Goal: Information Seeking & Learning: Learn about a topic

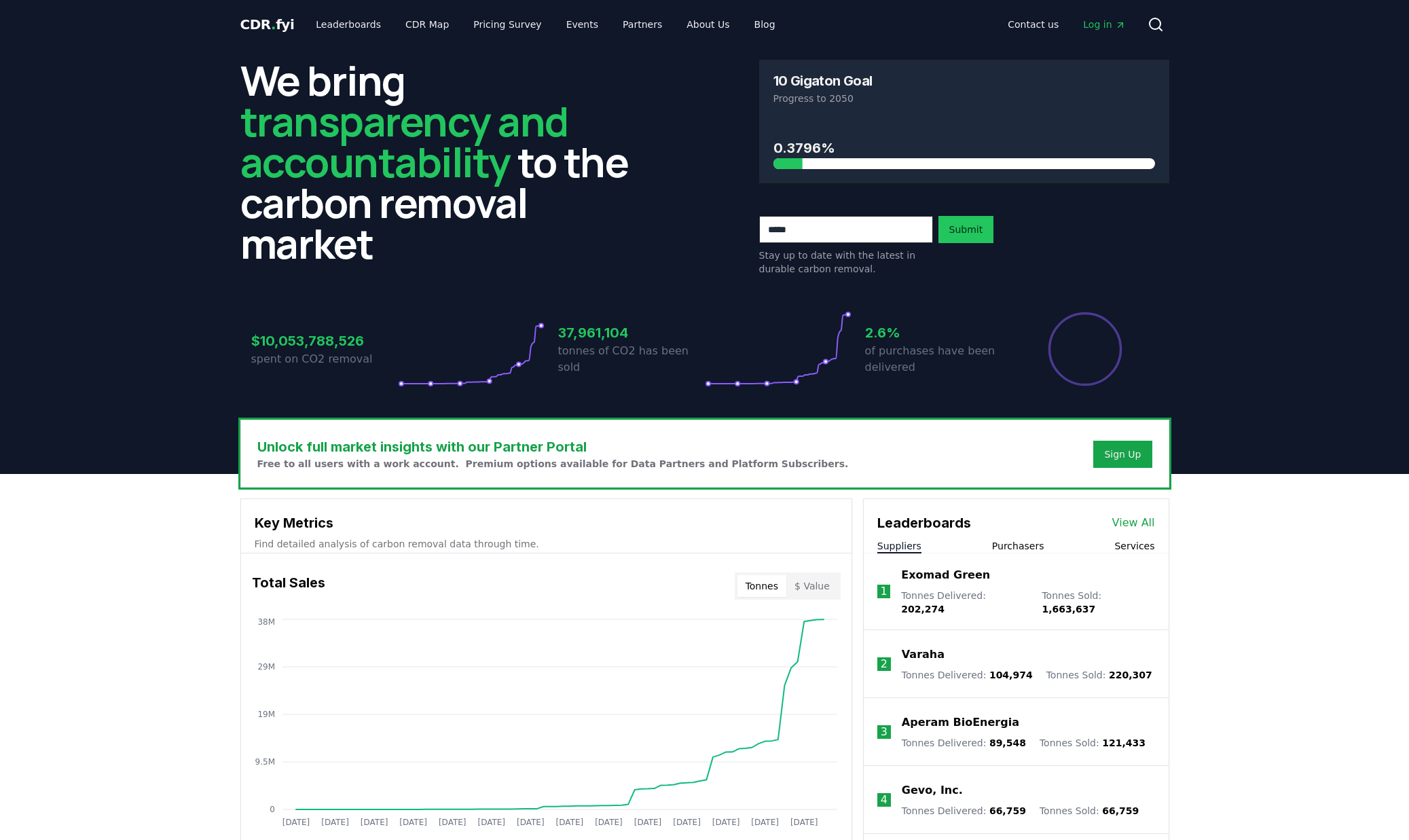
scroll to position [271, 0]
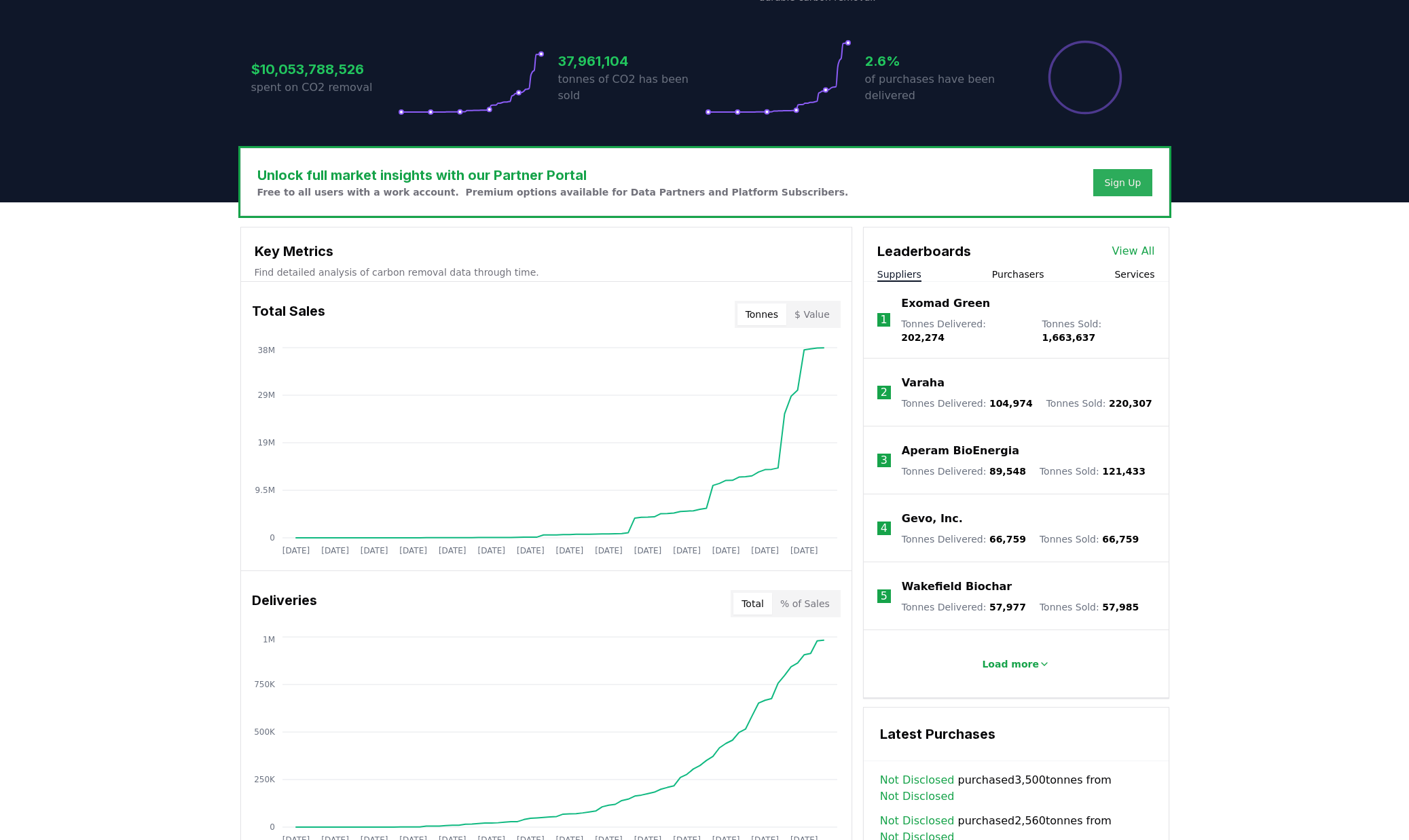
click at [1111, 182] on div "Sign Up" at bounding box center [1122, 183] width 37 height 14
click at [1127, 249] on link "View All" at bounding box center [1133, 251] width 43 height 17
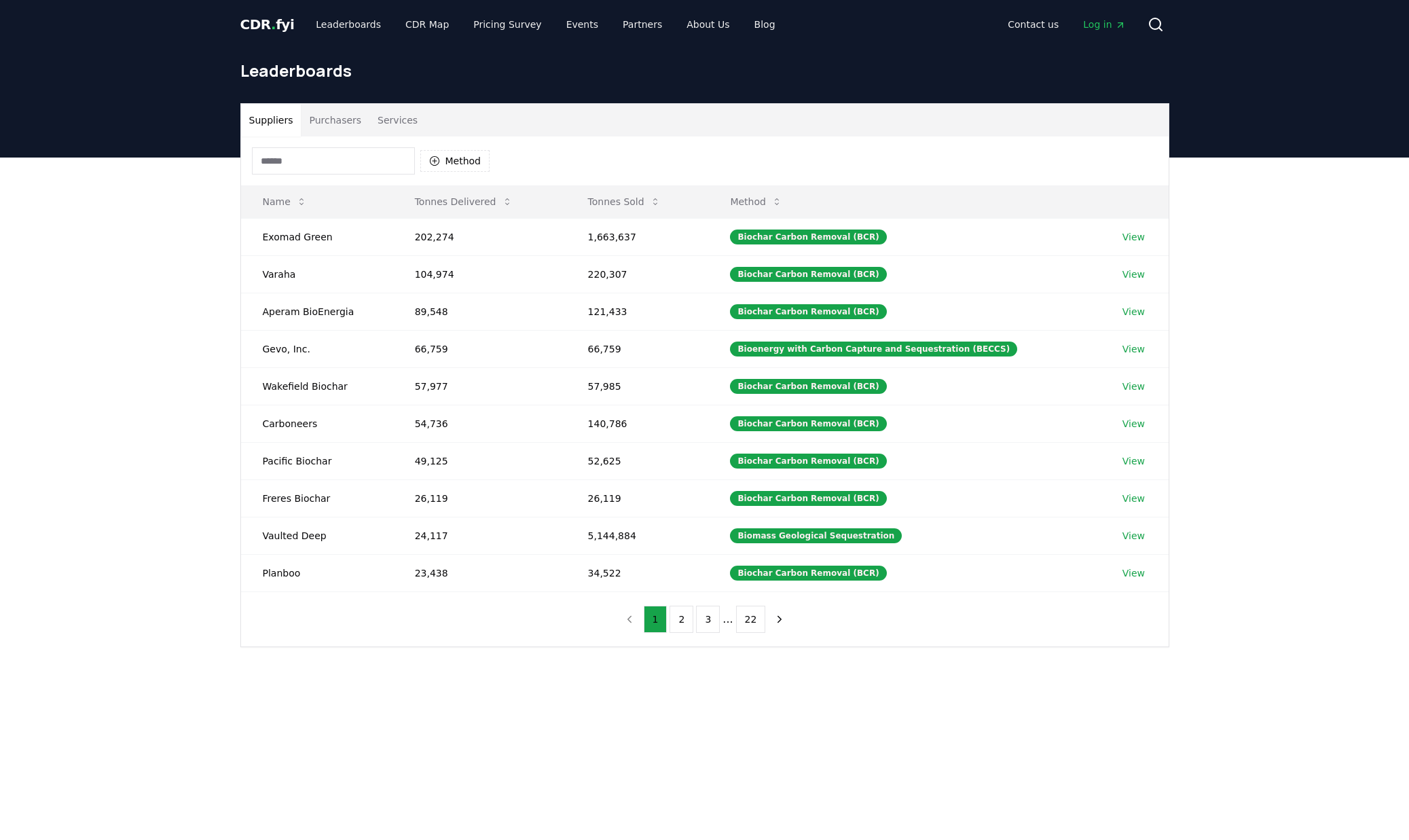
click at [328, 120] on button "Purchasers" at bounding box center [335, 120] width 68 height 32
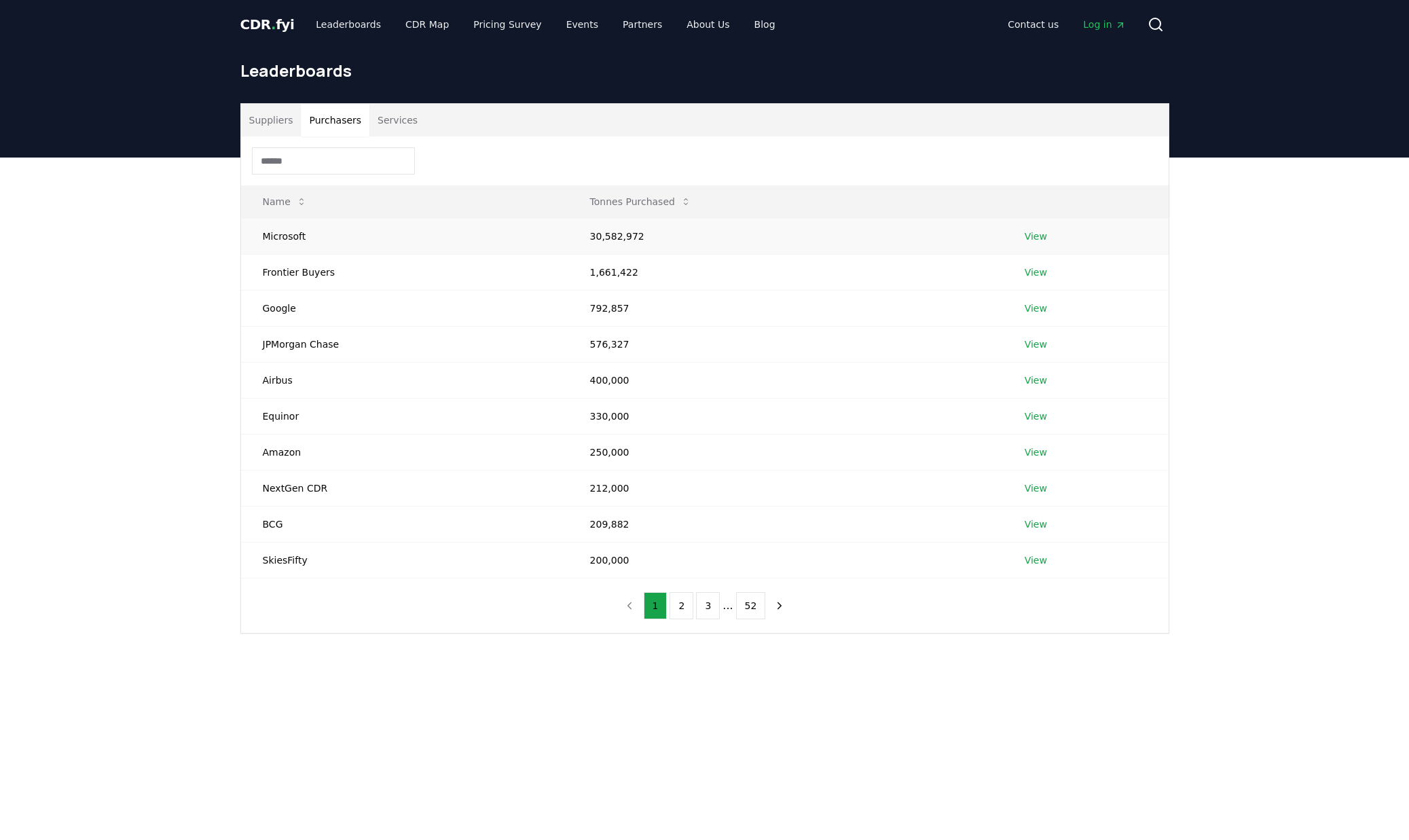
click at [1034, 238] on link "View" at bounding box center [1036, 236] width 23 height 14
